Goal: Task Accomplishment & Management: Use online tool/utility

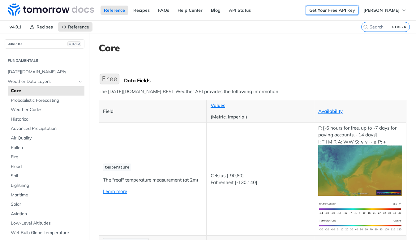
click at [322, 11] on link "Get Your Free API Key" at bounding box center [332, 10] width 53 height 9
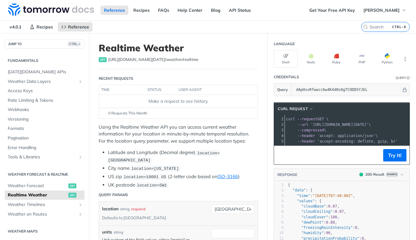
click at [159, 130] on p "Using the Realtime Weather API you can access current weather information for y…" at bounding box center [178, 134] width 159 height 21
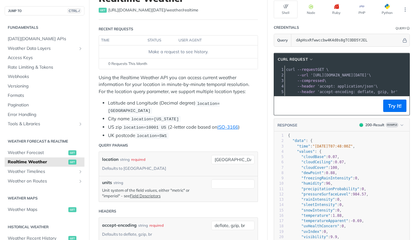
scroll to position [62, 0]
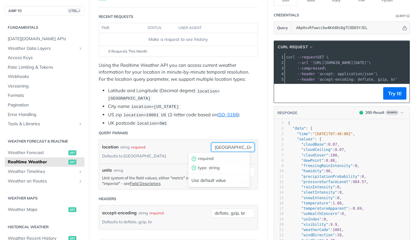
drag, startPoint x: 230, startPoint y: 149, endPoint x: 169, endPoint y: 148, distance: 60.7
click at [169, 148] on div "location string required Defaults to [GEOGRAPHIC_DATA] [GEOGRAPHIC_DATA] requir…" at bounding box center [178, 152] width 159 height 24
type input "[GEOGRAPHIC_DATA]"
click at [178, 175] on p "Unit system of the field values, either "metric" or "imperial" - see Field Desc…" at bounding box center [155, 180] width 106 height 11
click at [192, 206] on div "accept-encoding string required Defaults to deflate, gzip, br deflate, gzip, br" at bounding box center [178, 218] width 159 height 24
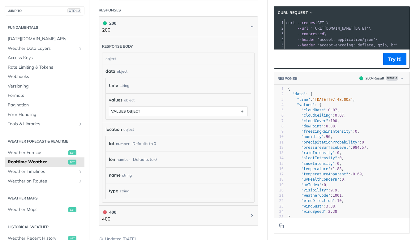
scroll to position [297, 0]
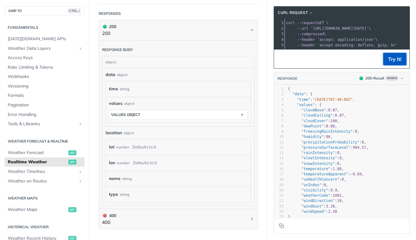
click at [393, 61] on button "Try It!" at bounding box center [395, 59] width 23 height 12
